Goal: Navigation & Orientation: Find specific page/section

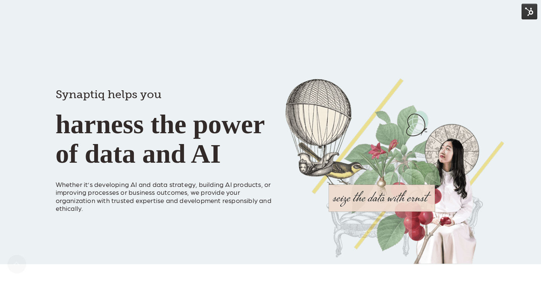
scroll to position [1168, 0]
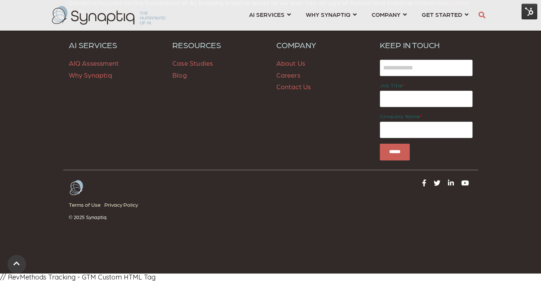
click at [182, 77] on span "Blog" at bounding box center [179, 75] width 15 height 8
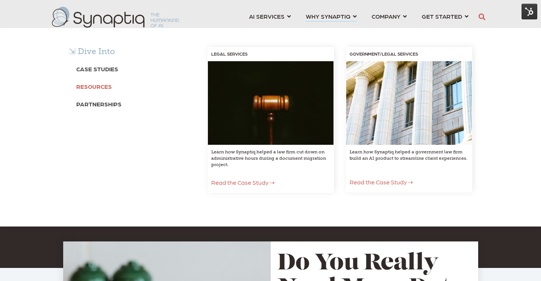
click at [87, 89] on b "Resources" at bounding box center [93, 86] width 35 height 7
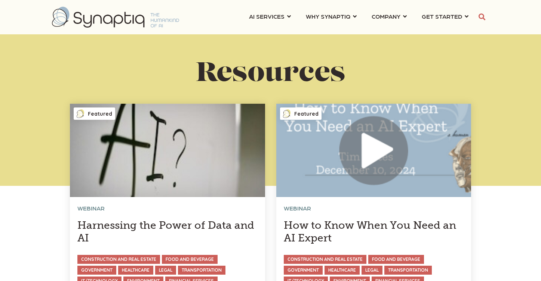
scroll to position [0, 3]
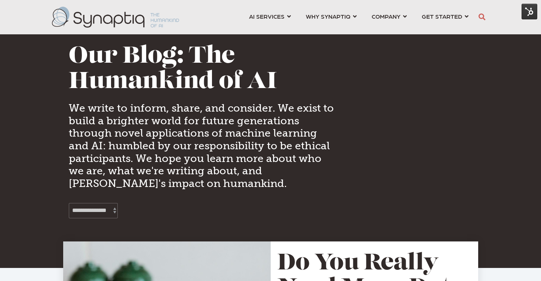
scroll to position [0, 3]
